Goal: Task Accomplishment & Management: Use online tool/utility

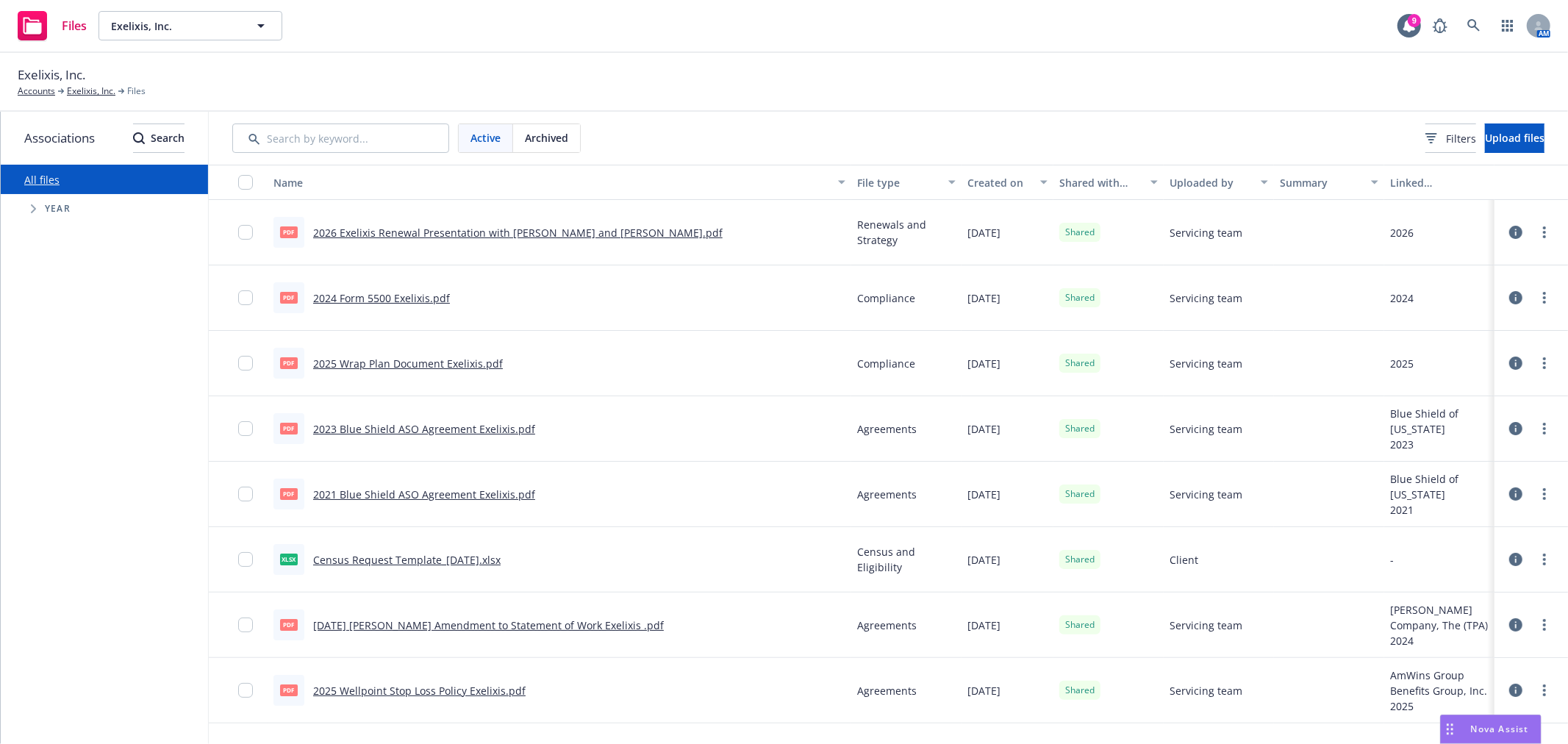
click at [1463, 718] on div "Nova Assist" at bounding box center [1491, 729] width 100 height 28
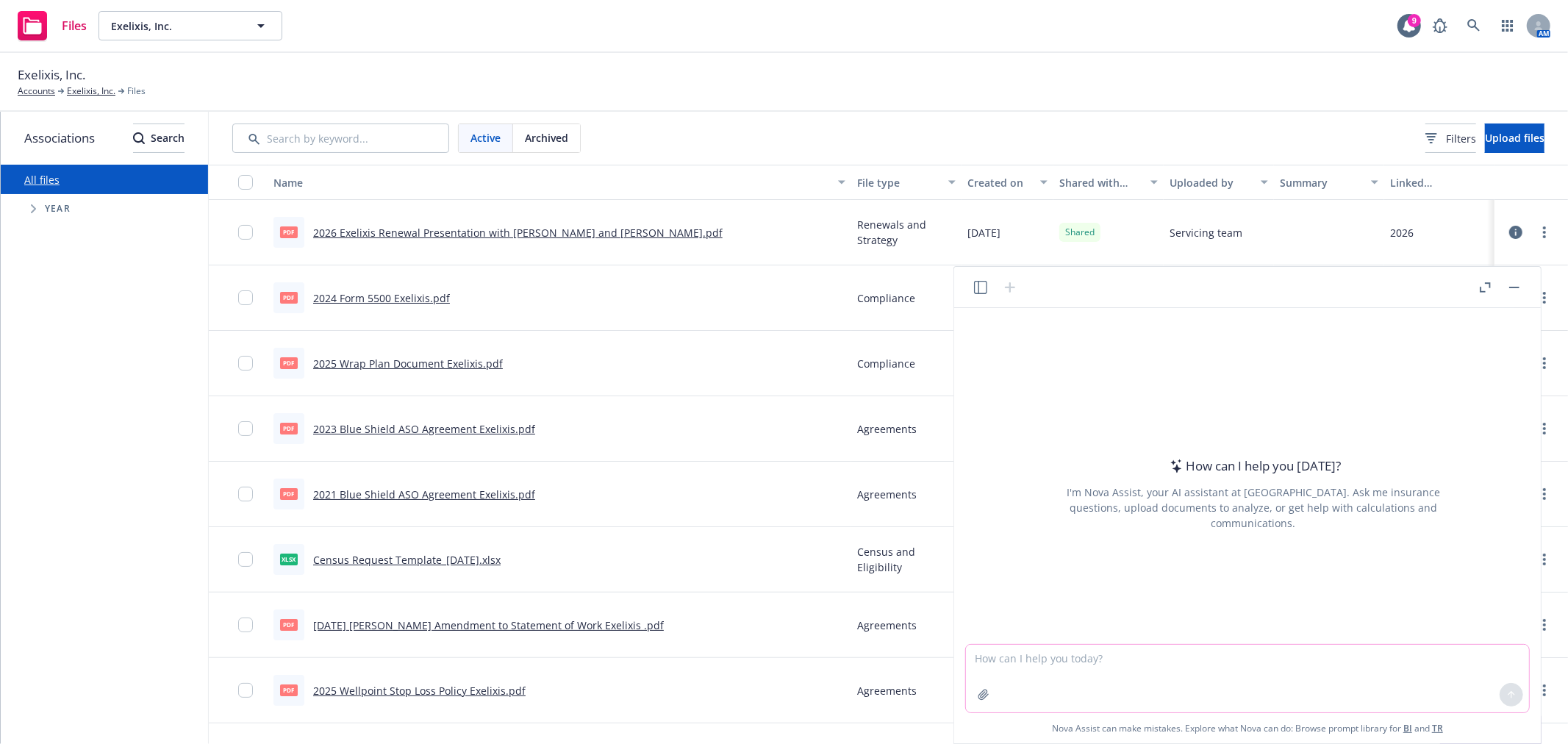
click at [1251, 694] on textarea at bounding box center [1248, 678] width 563 height 67
paste textarea "The shared mailbox is set up, and the address is [EMAIL_ADDRESS][DOMAIN_NAME]"
type textarea "make this flow better "The shared mailbox is set up, and the address is [EMAIL_…"
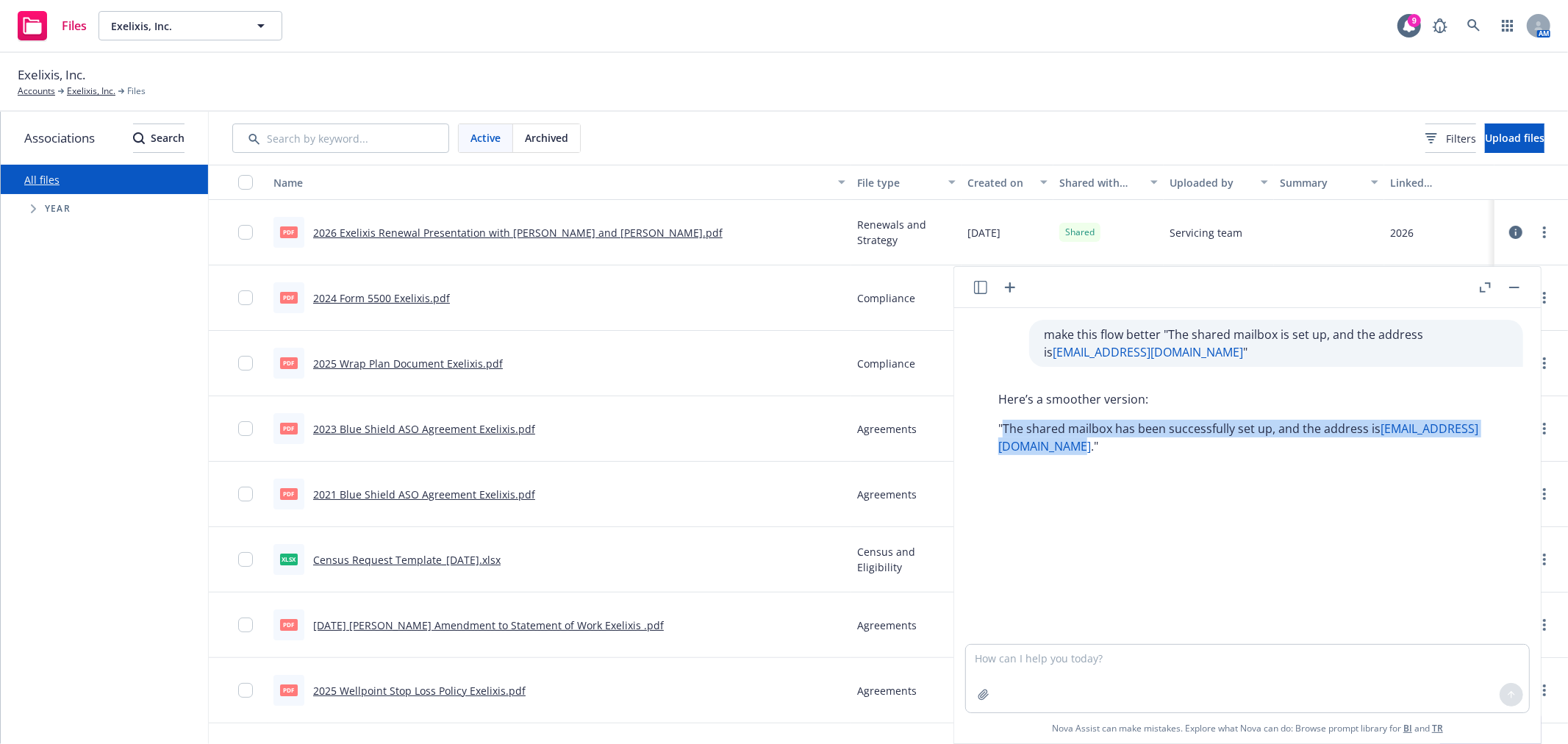
drag, startPoint x: 1002, startPoint y: 423, endPoint x: 1162, endPoint y: 454, distance: 163.0
click at [1162, 454] on p ""The shared mailbox has been successfully set up, and the address is [EMAIL_ADD…" at bounding box center [1254, 437] width 510 height 35
copy p "The shared mailbox has been successfully set up, and the address is [EMAIL_ADDR…"
click at [1001, 652] on textarea at bounding box center [1248, 678] width 563 height 67
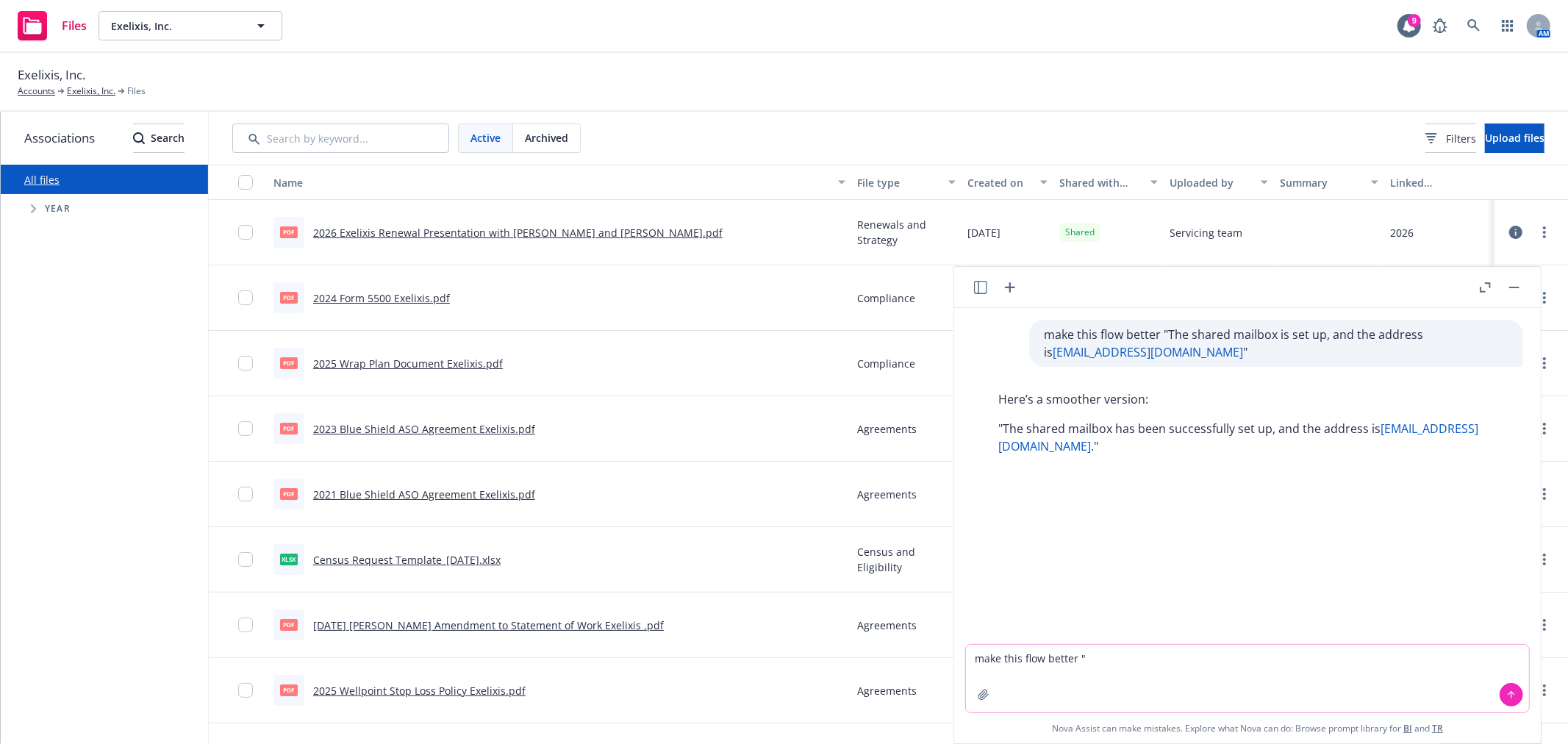
paste textarea "Let me know if you don't have it in your inbox and I'll work with IT"
type textarea "make this flow better " Let me know if you don't have it in your inbox and I'll…"
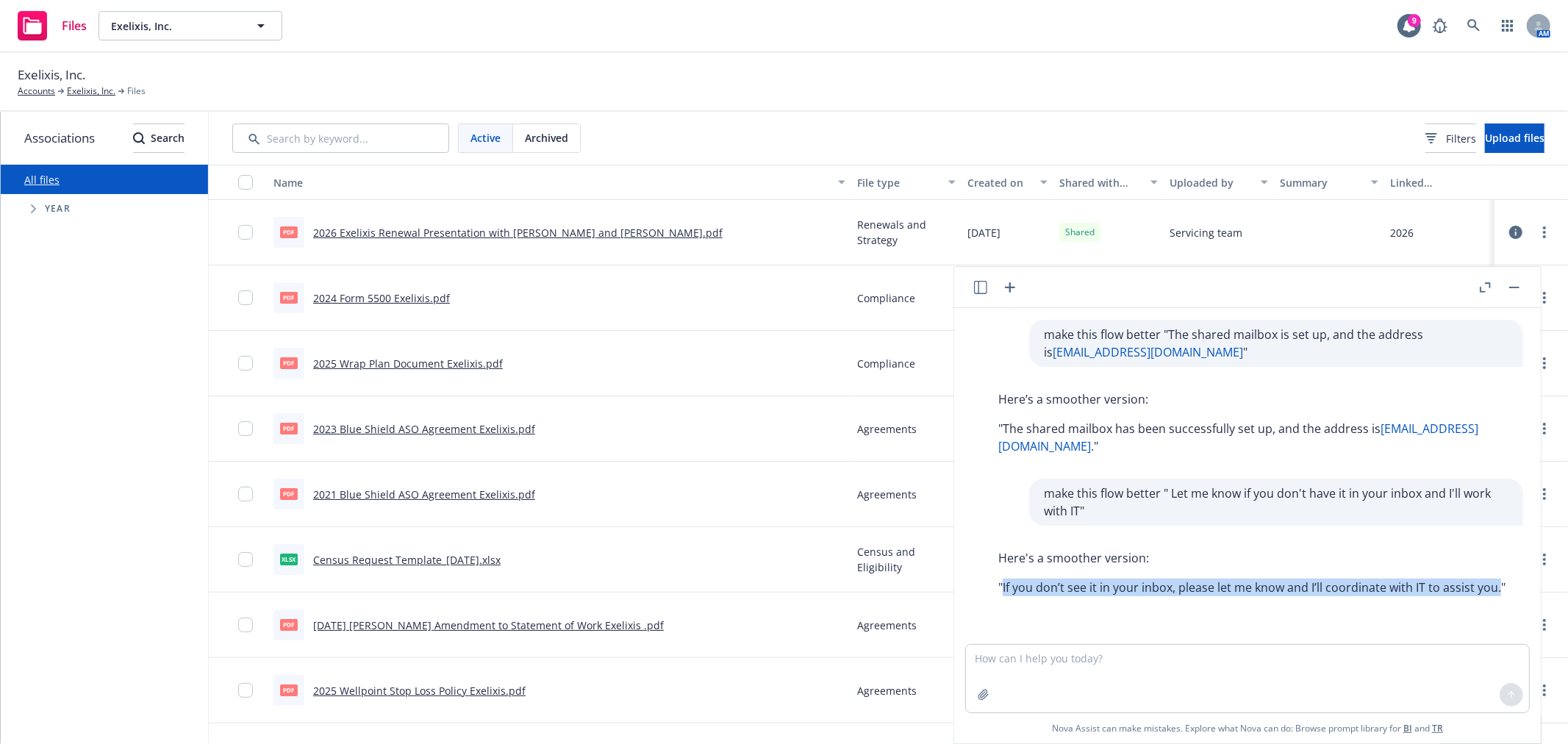
drag, startPoint x: 1006, startPoint y: 586, endPoint x: 1022, endPoint y: 615, distance: 33.1
click at [1022, 602] on div "Here's a smoother version: "If you don’t see it in your inbox, please let me kn…" at bounding box center [1251, 573] width 537 height 59
drag, startPoint x: 1142, startPoint y: 686, endPoint x: 1140, endPoint y: 677, distance: 9.2
click at [1143, 686] on textarea at bounding box center [1248, 678] width 563 height 67
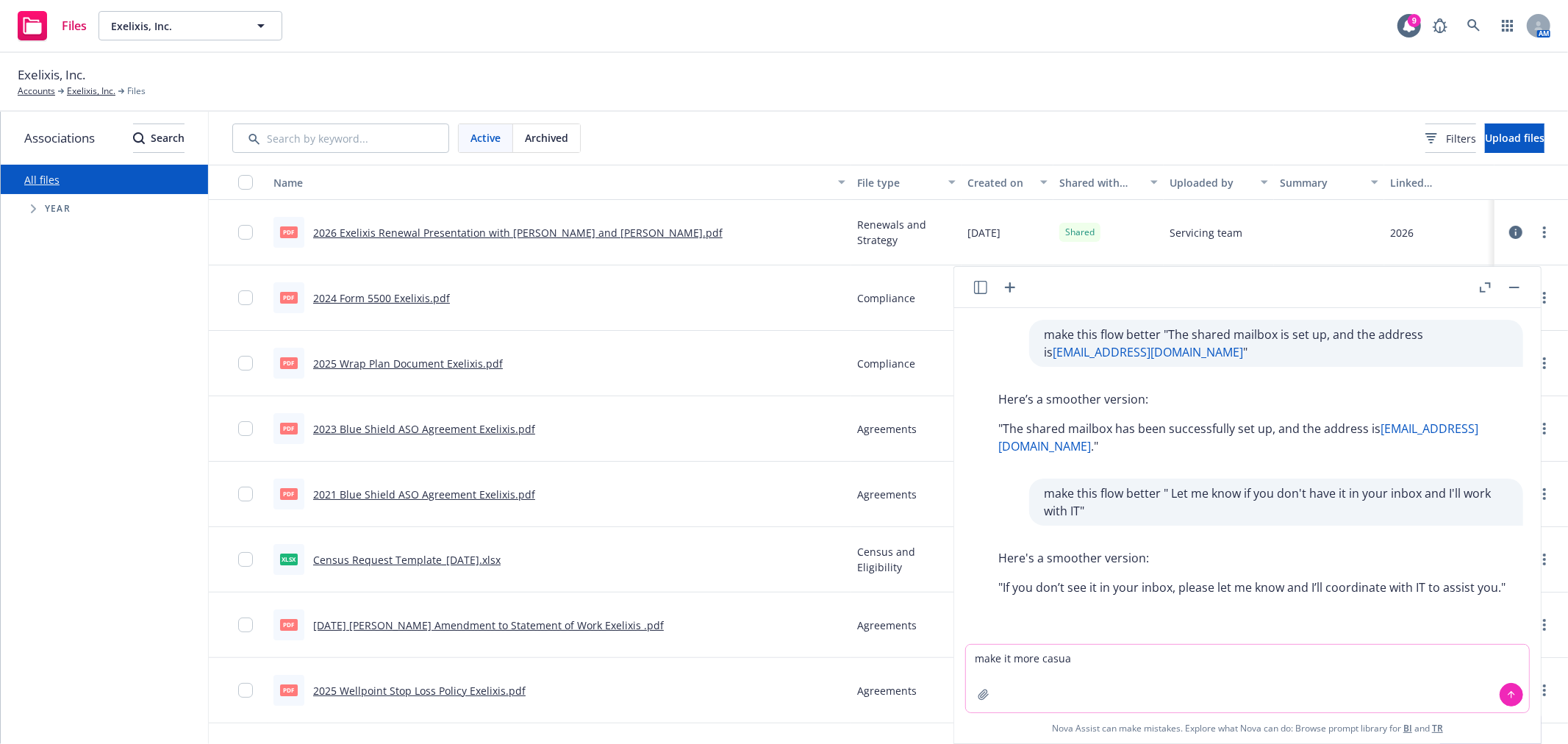
type textarea "make it more casual"
click at [1007, 588] on p ""If you don’t see it in your inbox, please let me know and I’ll coordinate with…" at bounding box center [1252, 588] width 507 height 18
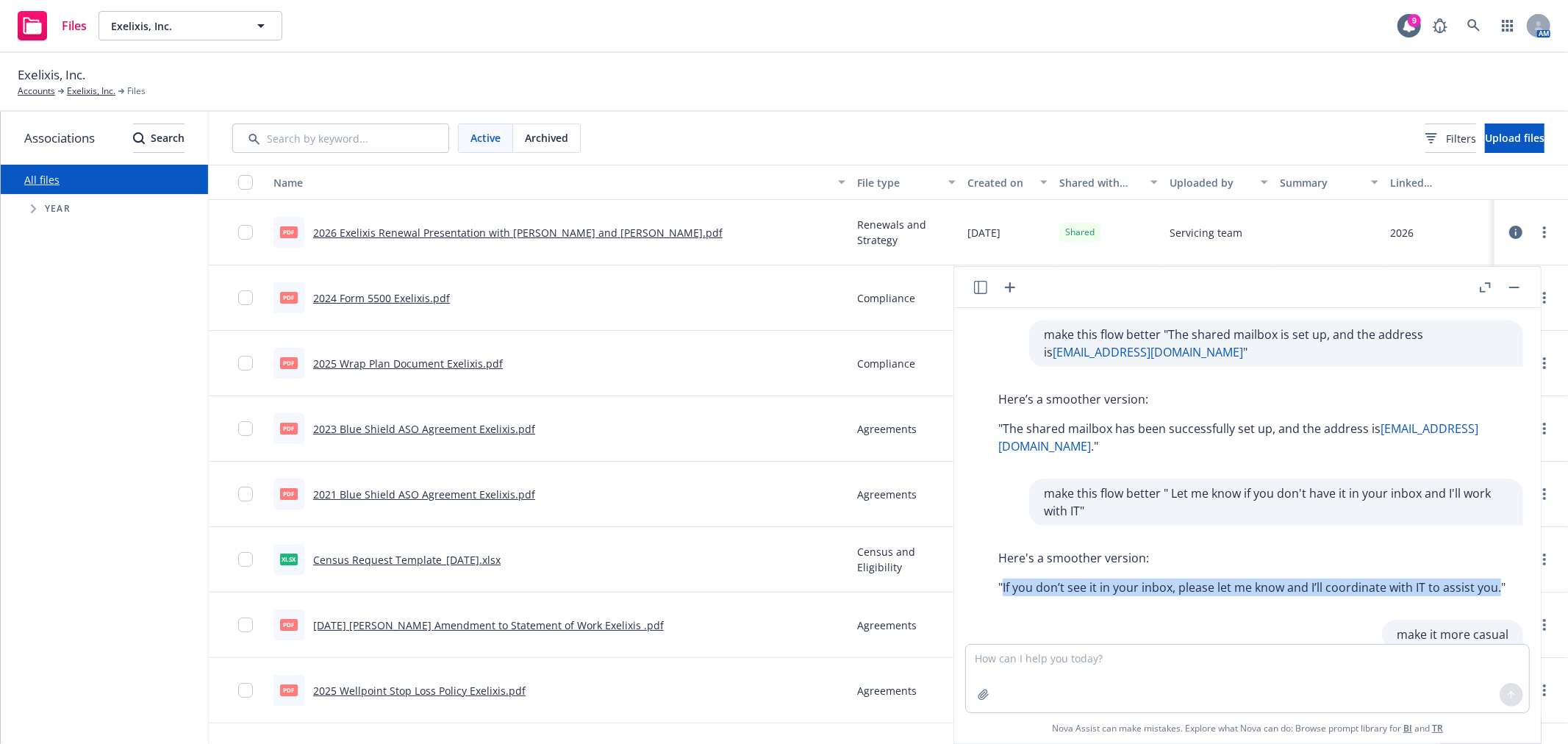
drag, startPoint x: 1004, startPoint y: 589, endPoint x: 1022, endPoint y: 612, distance: 29.2
click at [1022, 597] on p ""If you don’t see it in your inbox, please let me know and I’ll coordinate with…" at bounding box center [1252, 588] width 507 height 18
copy p "If you don’t see it in your inbox, please let me know and I’ll coordinate with …"
